Goal: Transaction & Acquisition: Subscribe to service/newsletter

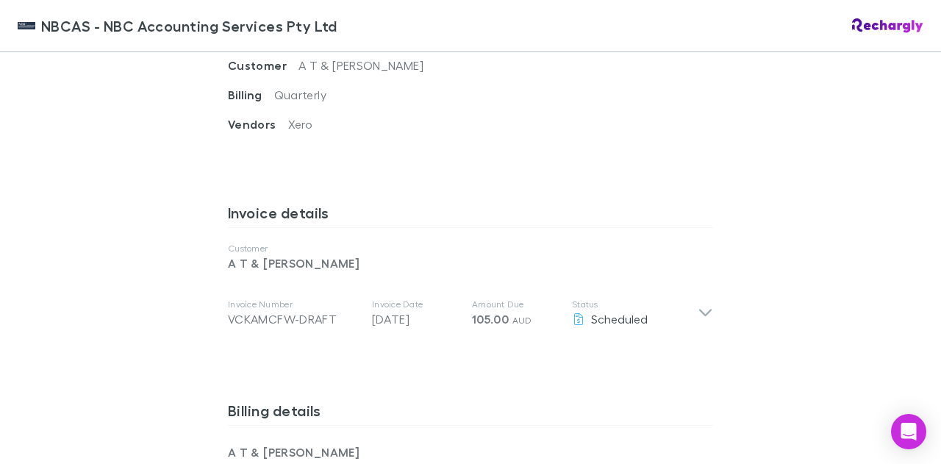
scroll to position [662, 0]
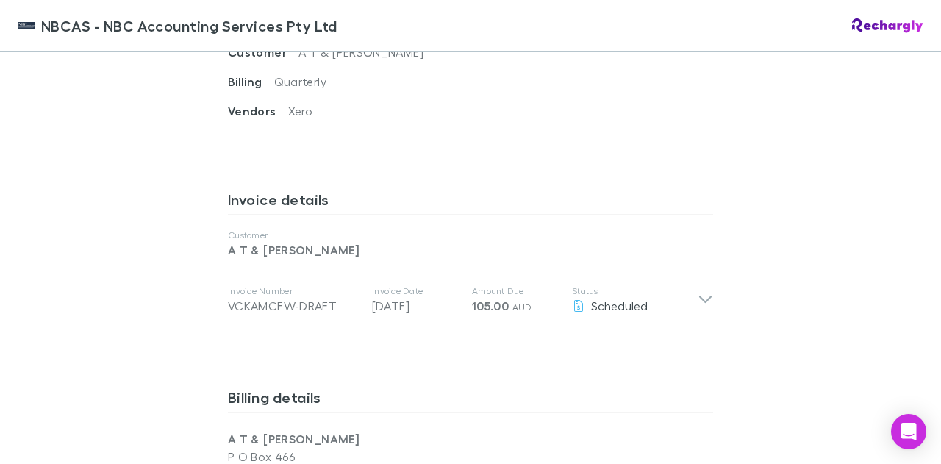
drag, startPoint x: 348, startPoint y: 355, endPoint x: 783, endPoint y: 248, distance: 447.3
click at [783, 248] on div "NBCAS - NBC Accounting Services Pty Ltd NBCAS - NBC Accounting Services Pty Ltd…" at bounding box center [470, 232] width 941 height 464
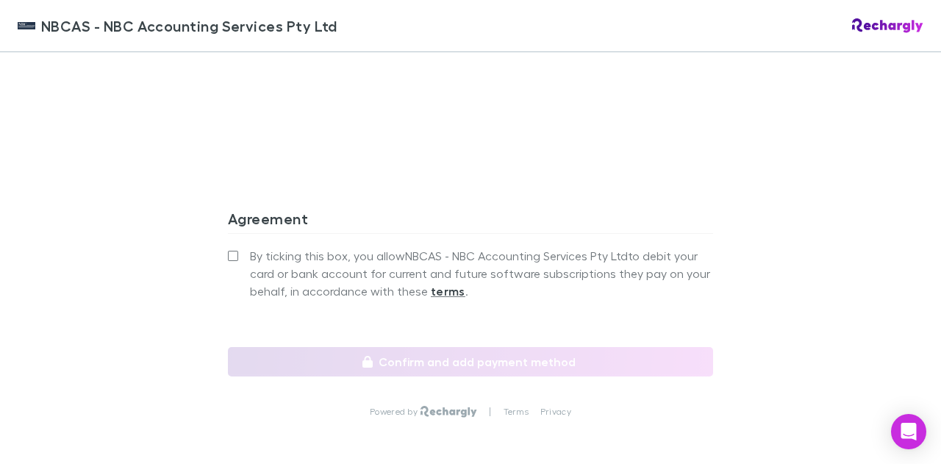
scroll to position [1397, 0]
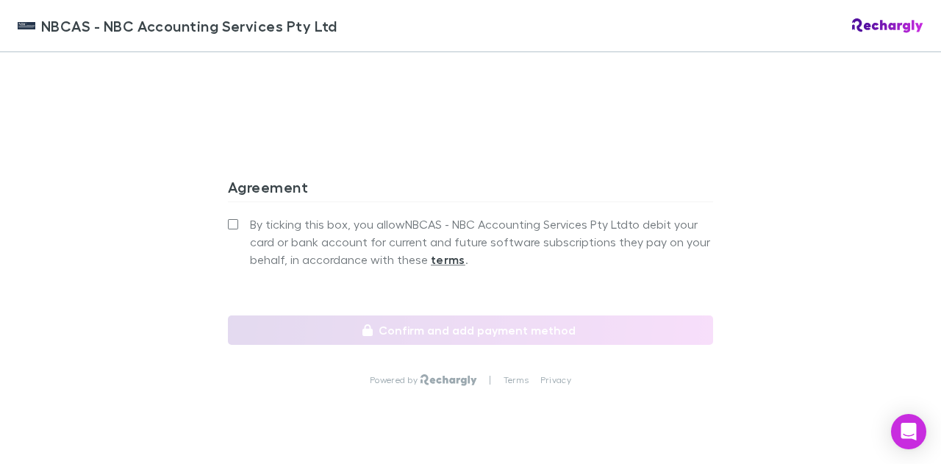
click at [437, 257] on strong "terms" at bounding box center [448, 259] width 35 height 15
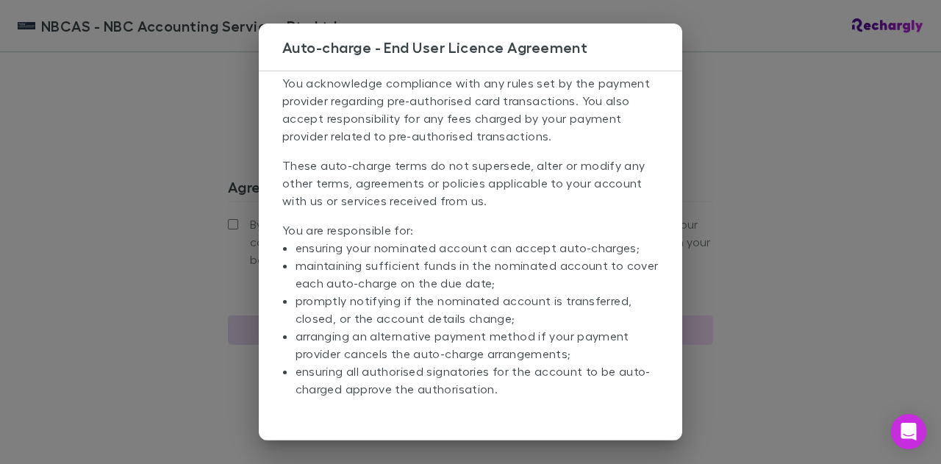
scroll to position [290, 0]
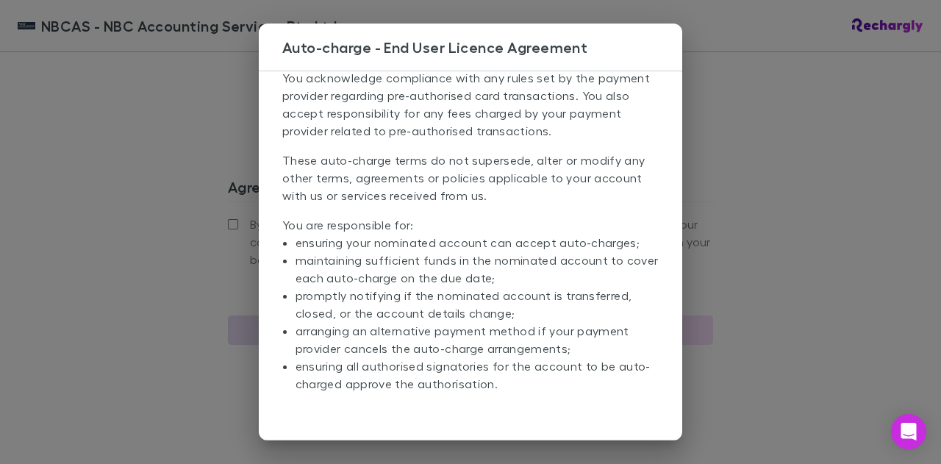
drag, startPoint x: 529, startPoint y: 199, endPoint x: 827, endPoint y: 211, distance: 297.9
click at [827, 211] on div "Auto-charge - End User Licence Agreement Access the full [PERSON_NAME] terms he…" at bounding box center [470, 232] width 941 height 464
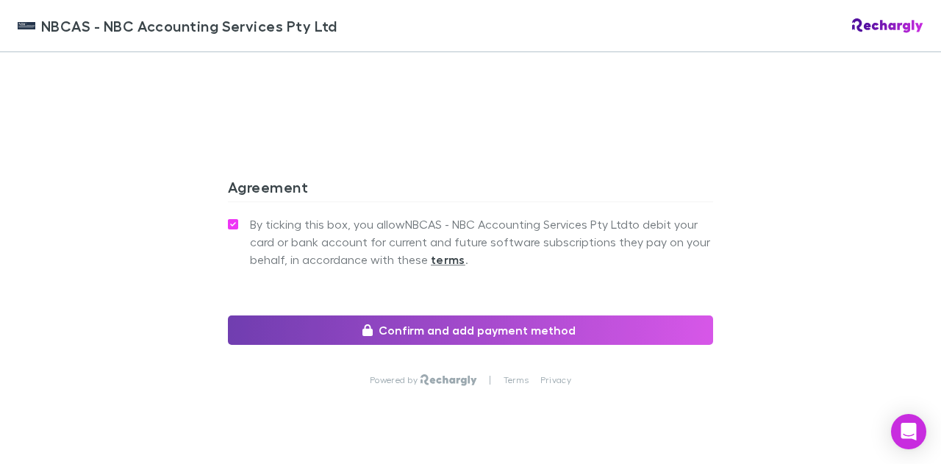
click at [434, 323] on button "Confirm and add payment method" at bounding box center [470, 329] width 485 height 29
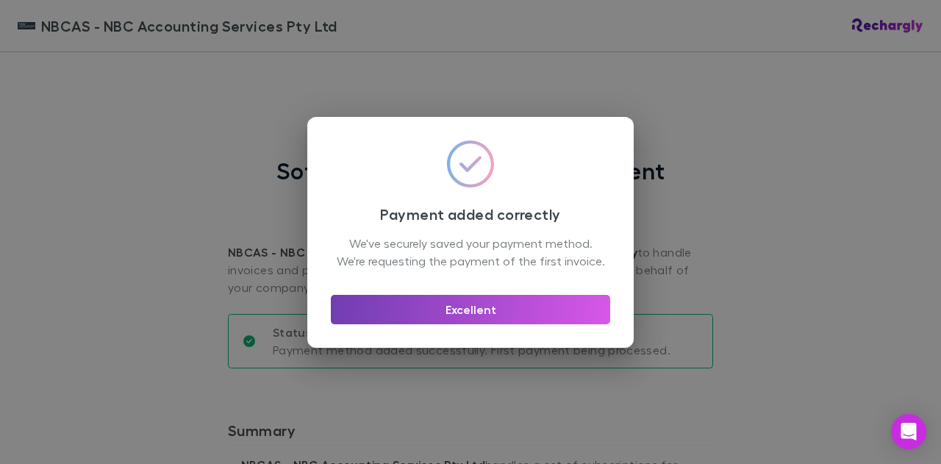
click at [466, 316] on button "Excellent" at bounding box center [470, 309] width 279 height 29
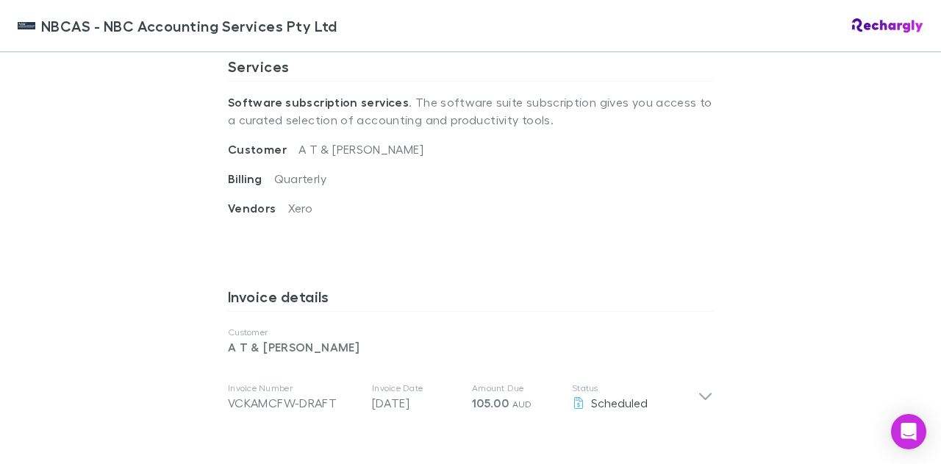
scroll to position [588, 0]
